Goal: Find specific page/section: Find specific page/section

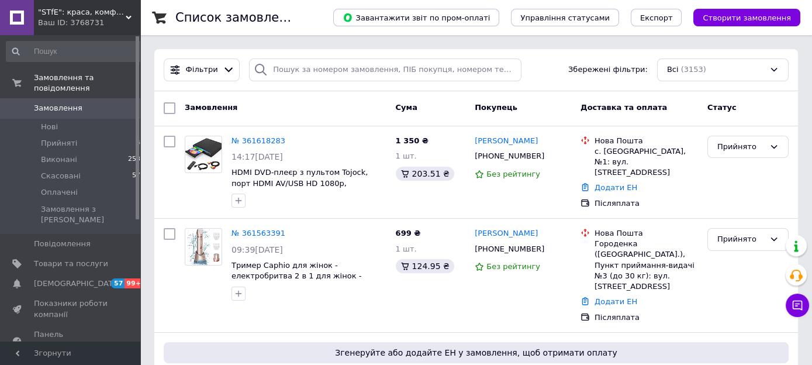
click at [552, 68] on div "Фільтри Збережені фільтри: Всі (3153)" at bounding box center [476, 69] width 634 height 23
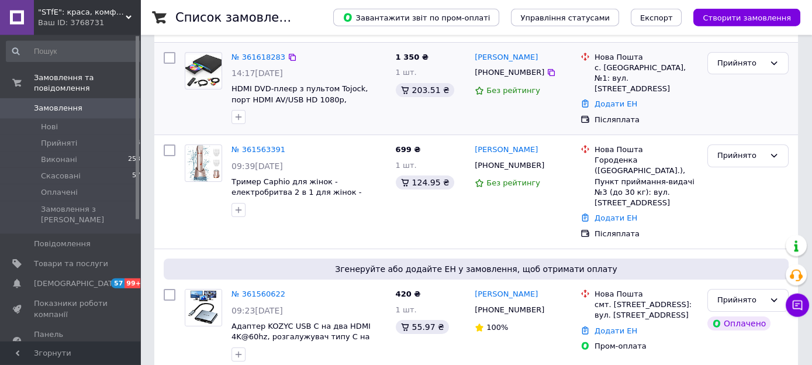
scroll to position [123, 0]
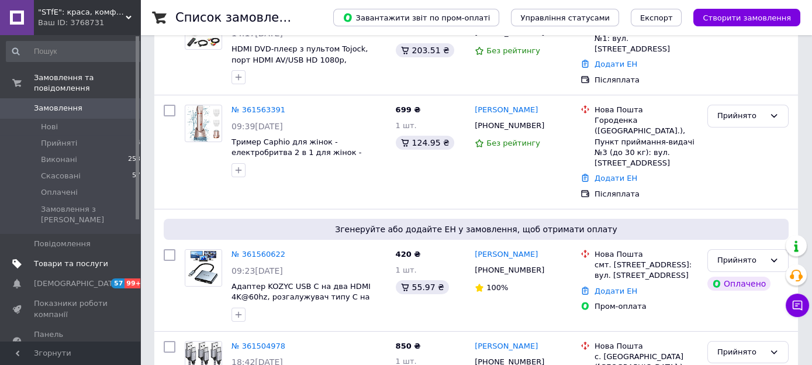
click at [91, 258] on span "Товари та послуги" at bounding box center [71, 263] width 74 height 11
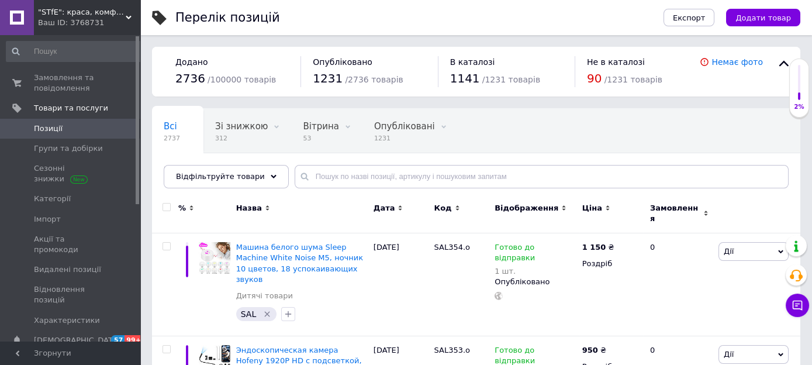
click at [390, 16] on div "Перелік позицій" at bounding box center [407, 17] width 465 height 35
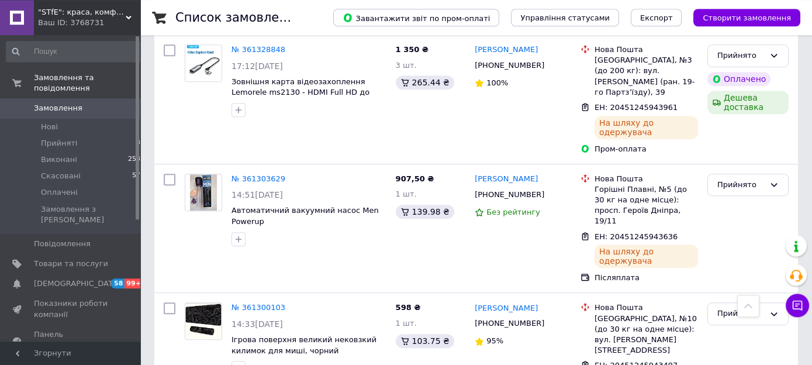
scroll to position [2160, 0]
